Goal: Task Accomplishment & Management: Use online tool/utility

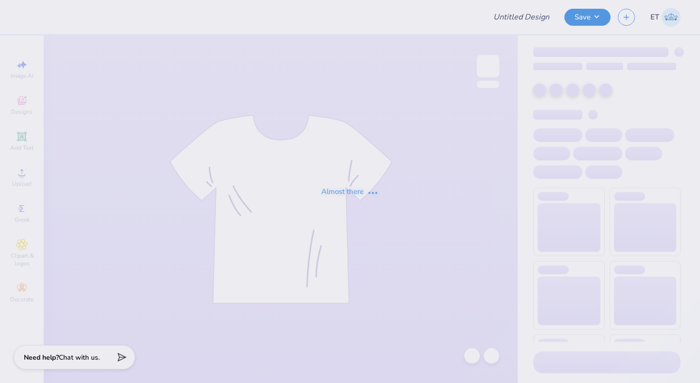
type input "PHILO 2025"
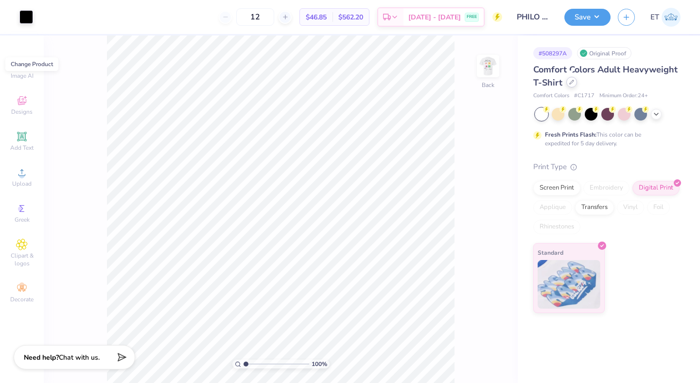
click at [570, 84] on icon at bounding box center [572, 82] width 4 height 4
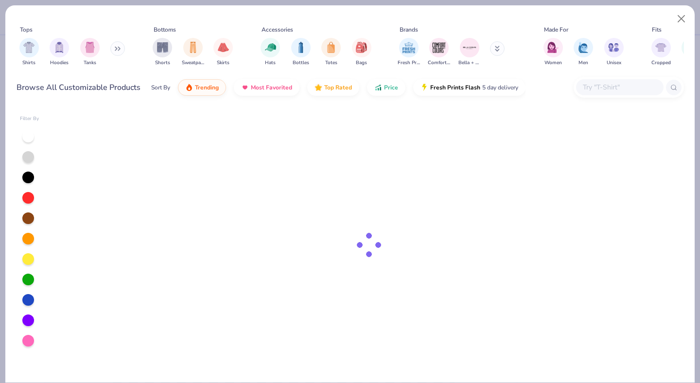
click at [595, 88] on input "text" at bounding box center [619, 87] width 75 height 11
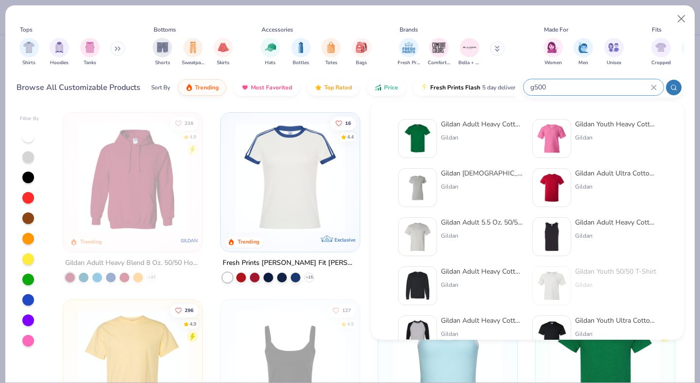
type input "g500"
click at [477, 132] on div "Gildan Adult Heavy Cotton T-Shirt Gildan" at bounding box center [482, 138] width 82 height 39
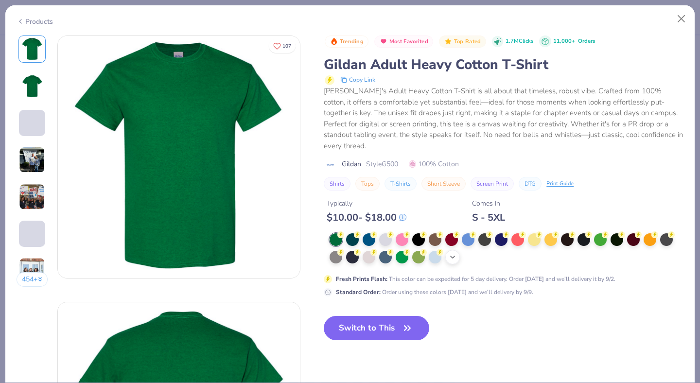
scroll to position [20, 0]
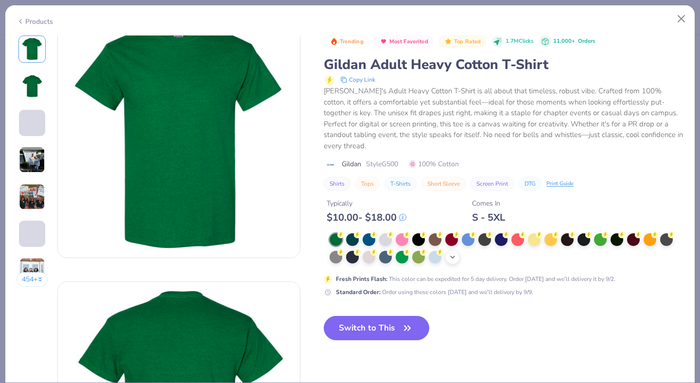
click at [454, 253] on icon at bounding box center [453, 257] width 8 height 8
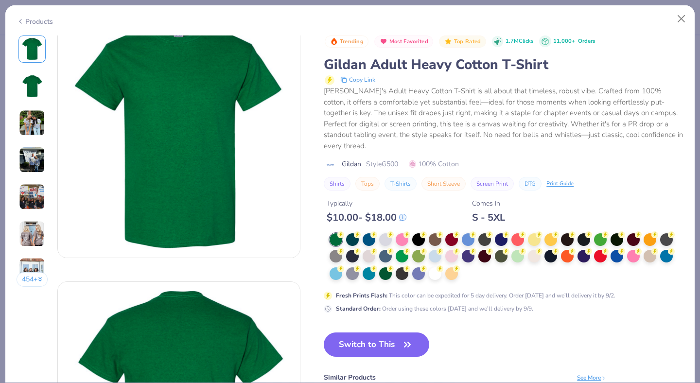
click at [437, 267] on div at bounding box center [435, 273] width 13 height 13
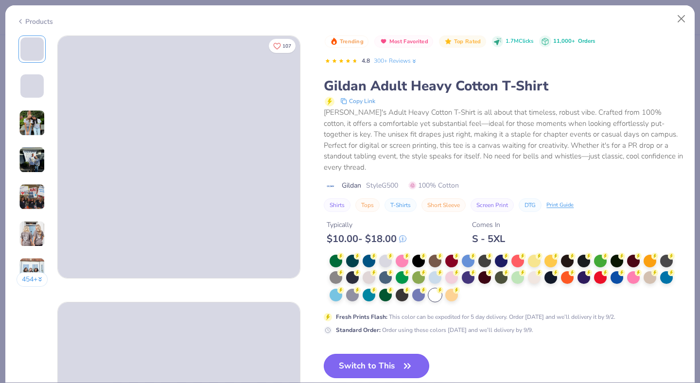
click at [380, 354] on button "Switch to This" at bounding box center [376, 366] width 105 height 24
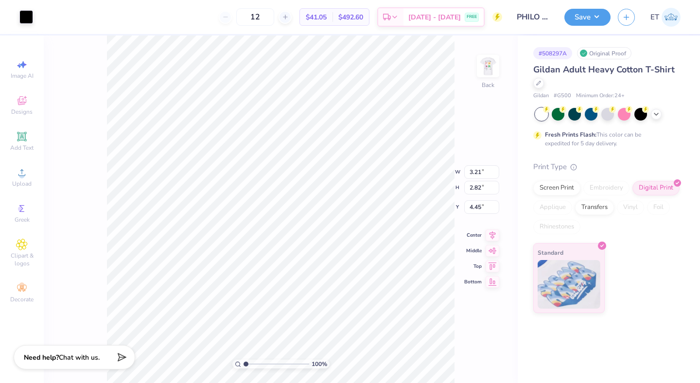
type input "3.00"
click at [484, 69] on img at bounding box center [488, 66] width 39 height 39
type input "3.00"
click at [601, 205] on div "Transfers" at bounding box center [594, 206] width 39 height 15
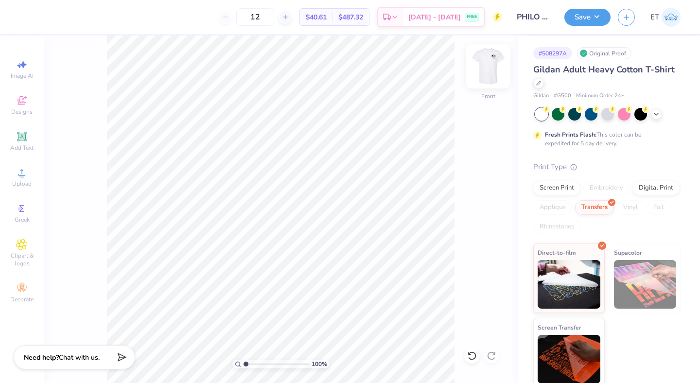
click at [490, 69] on img at bounding box center [488, 66] width 39 height 39
click at [604, 18] on button "Save" at bounding box center [587, 15] width 46 height 17
click at [483, 71] on img at bounding box center [488, 66] width 39 height 39
click at [581, 18] on button "Save" at bounding box center [587, 15] width 46 height 17
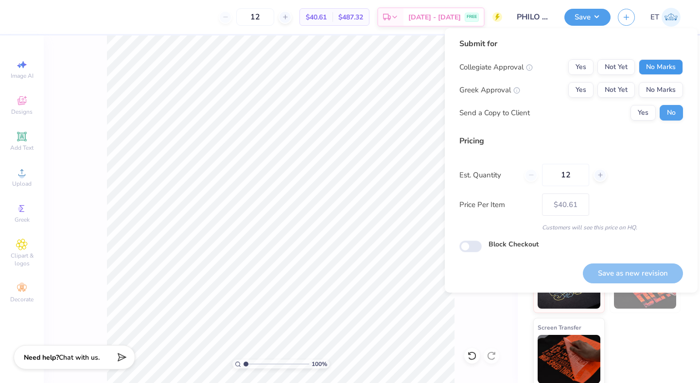
click at [665, 61] on button "No Marks" at bounding box center [661, 67] width 44 height 16
click at [591, 89] on button "Yes" at bounding box center [580, 90] width 25 height 16
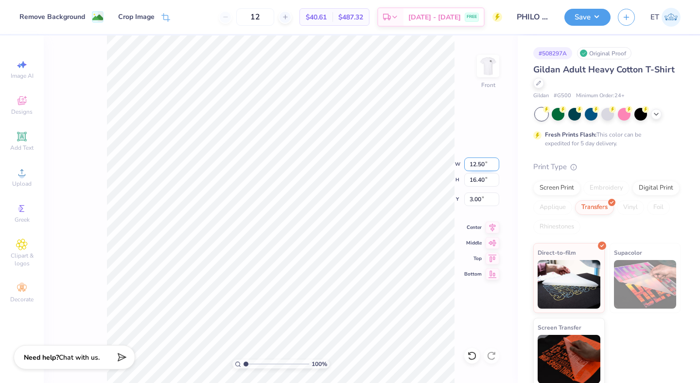
click at [483, 161] on input "12.50" at bounding box center [481, 164] width 35 height 14
type input "11.00"
type input "14.44"
type input "3.98"
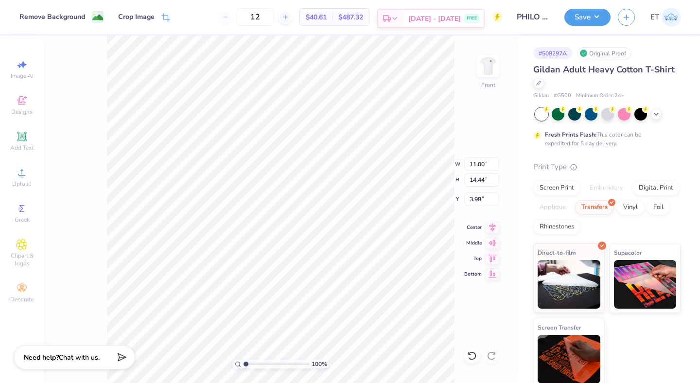
type input "11.57"
type input "15.19"
type input "3.00"
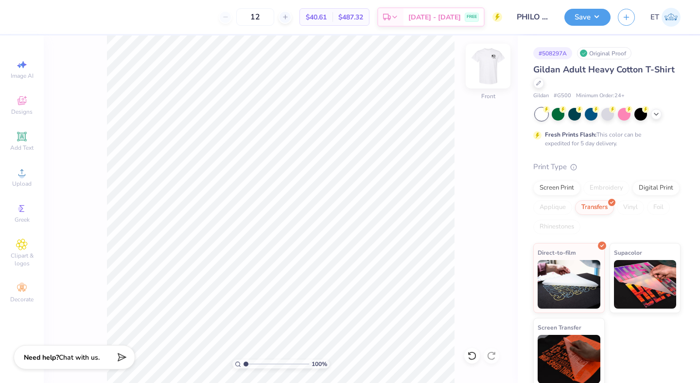
click at [492, 68] on img at bounding box center [488, 66] width 39 height 39
click at [490, 70] on img at bounding box center [488, 66] width 39 height 39
type input "10.93"
type input "14.34"
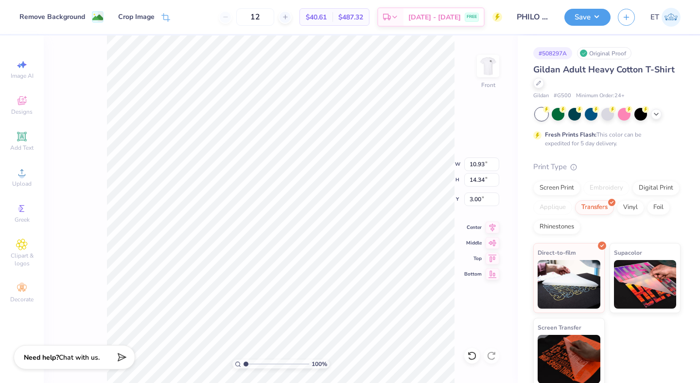
type input "11.03"
type input "14.47"
type input "3.00"
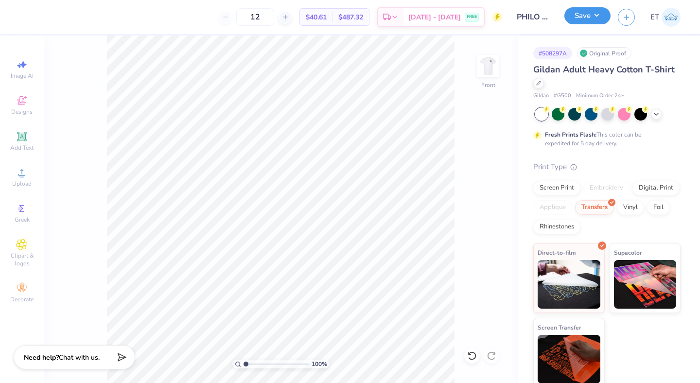
click at [595, 14] on button "Save" at bounding box center [587, 15] width 46 height 17
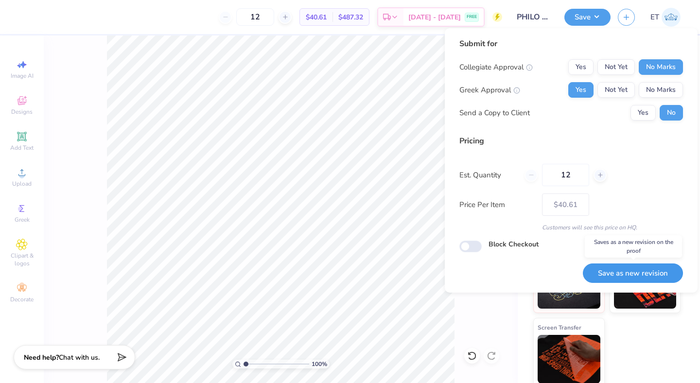
click at [630, 274] on button "Save as new revision" at bounding box center [633, 273] width 100 height 20
type input "– –"
